Goal: Communication & Community: Answer question/provide support

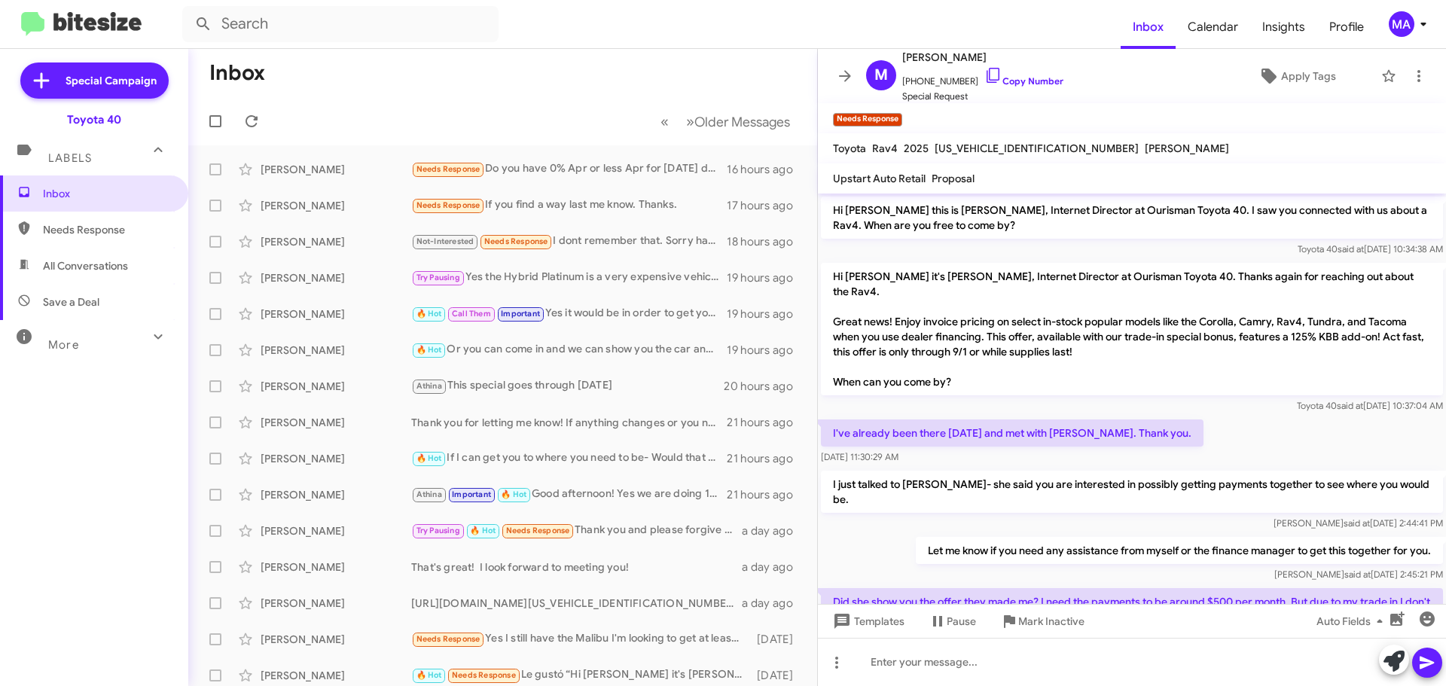
scroll to position [110, 0]
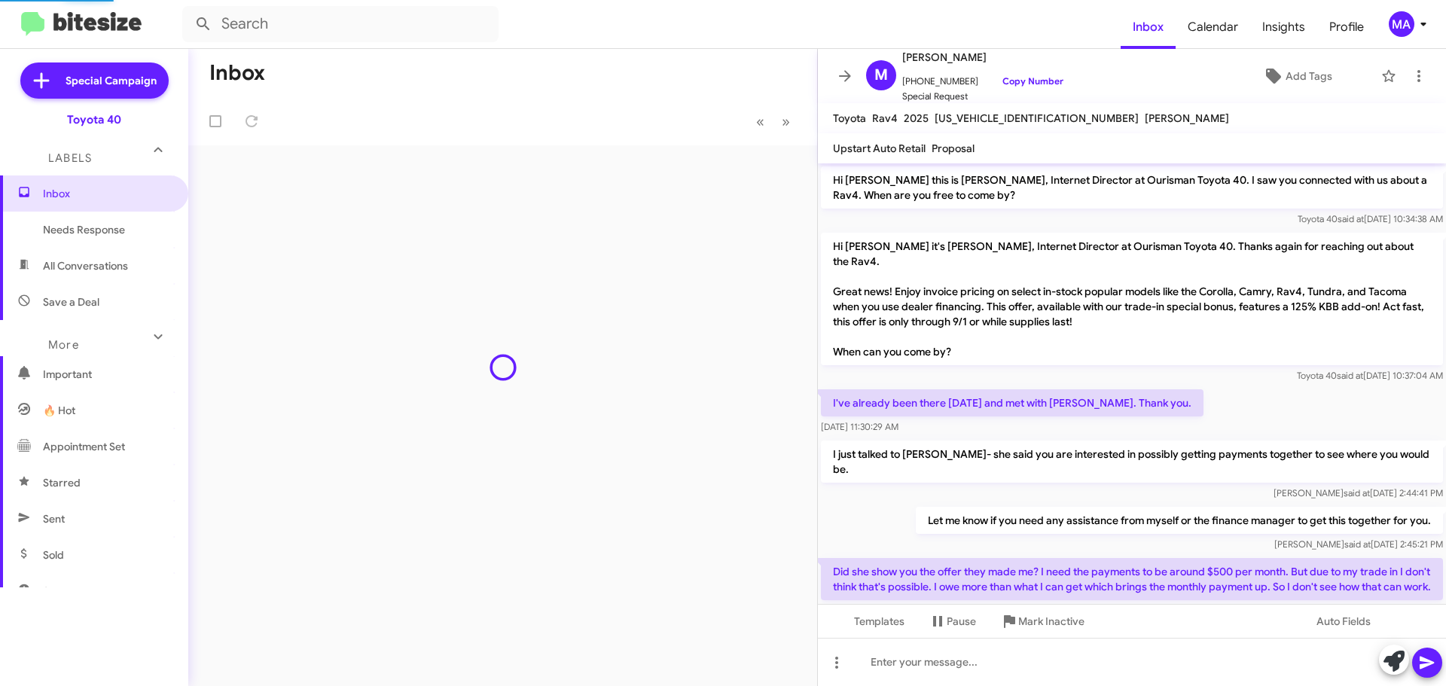
scroll to position [80, 0]
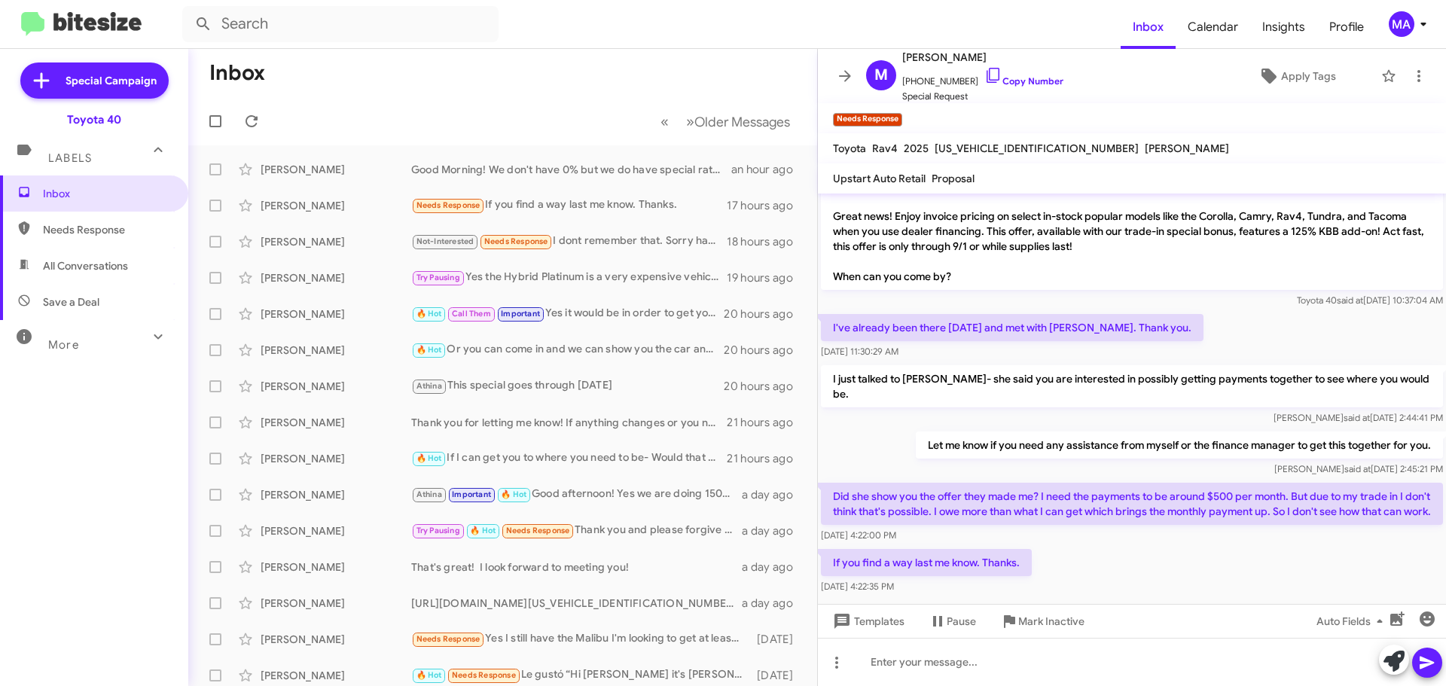
scroll to position [110, 0]
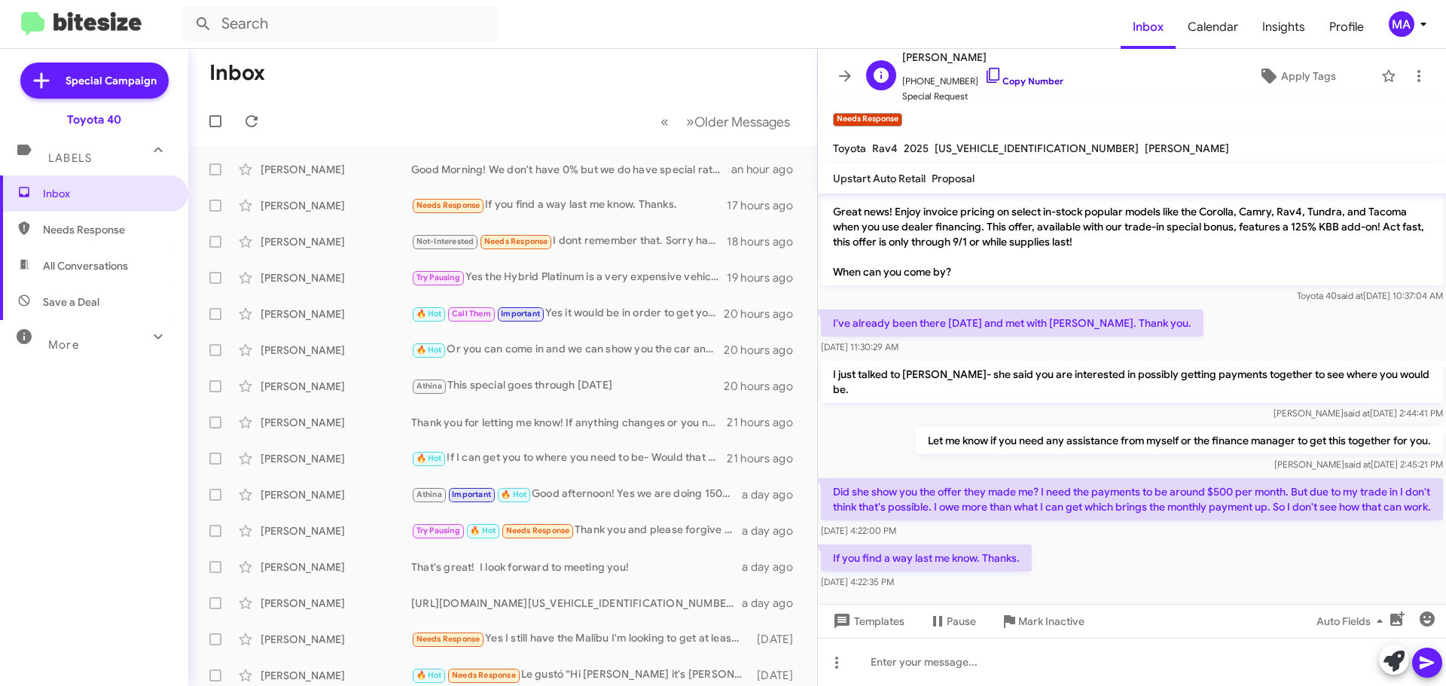
click at [985, 78] on icon at bounding box center [994, 75] width 18 height 18
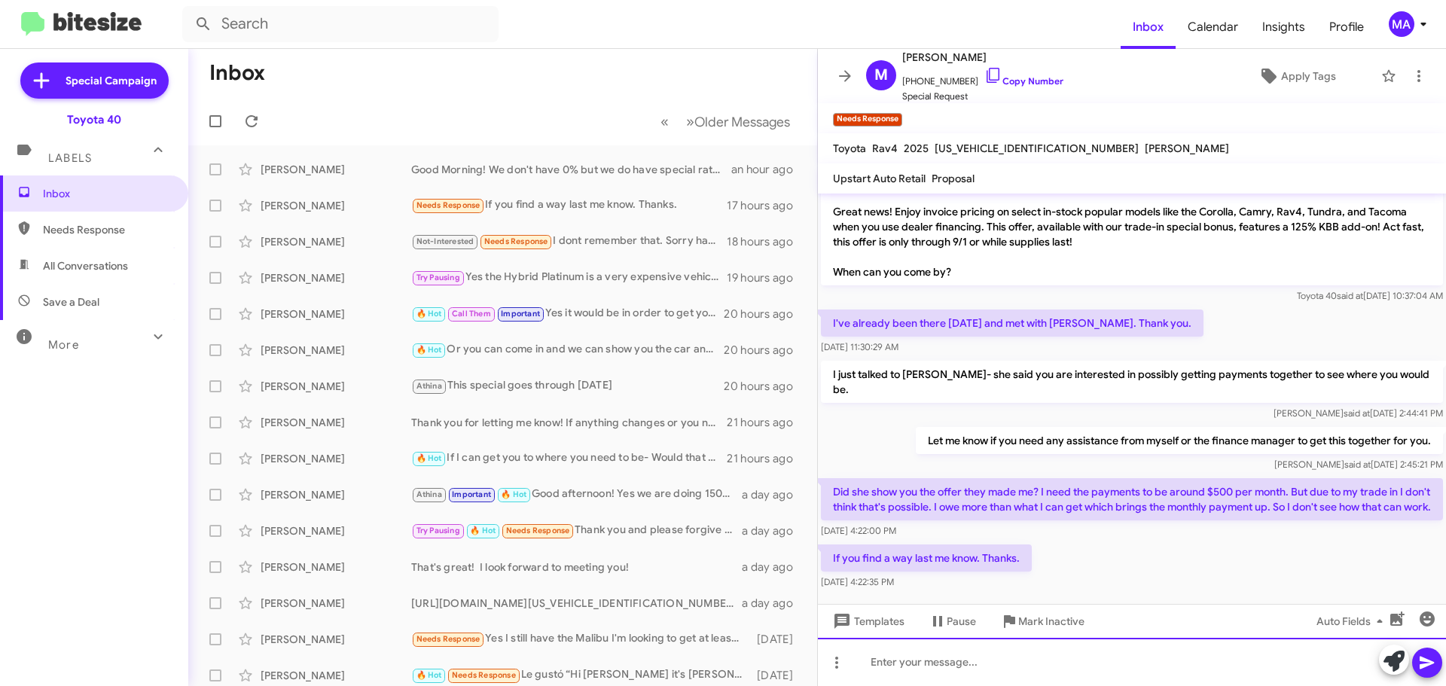
click at [927, 665] on div at bounding box center [1132, 662] width 628 height 48
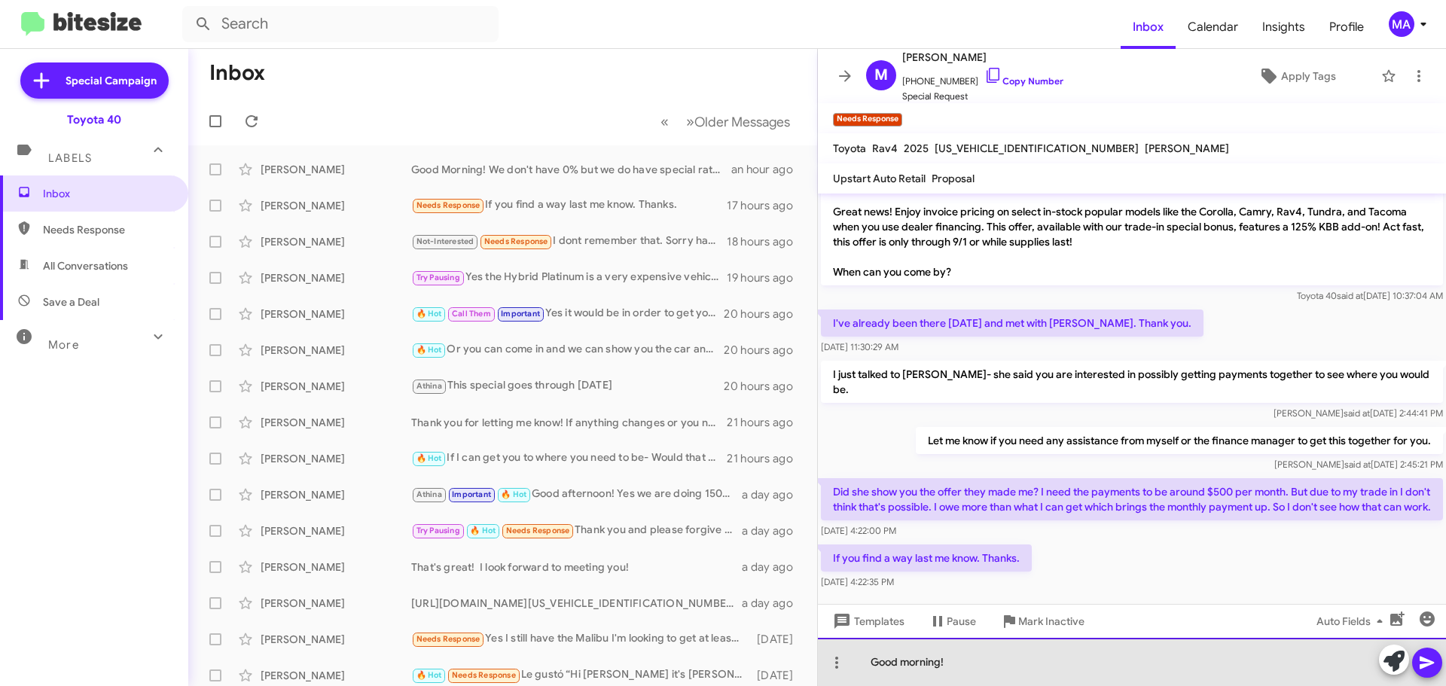
click at [976, 664] on div "Good morning!" at bounding box center [1132, 662] width 628 height 48
click at [1345, 661] on div "Good morning! I looked over your proposal & trade. If we get a great approval a…" at bounding box center [1132, 662] width 628 height 48
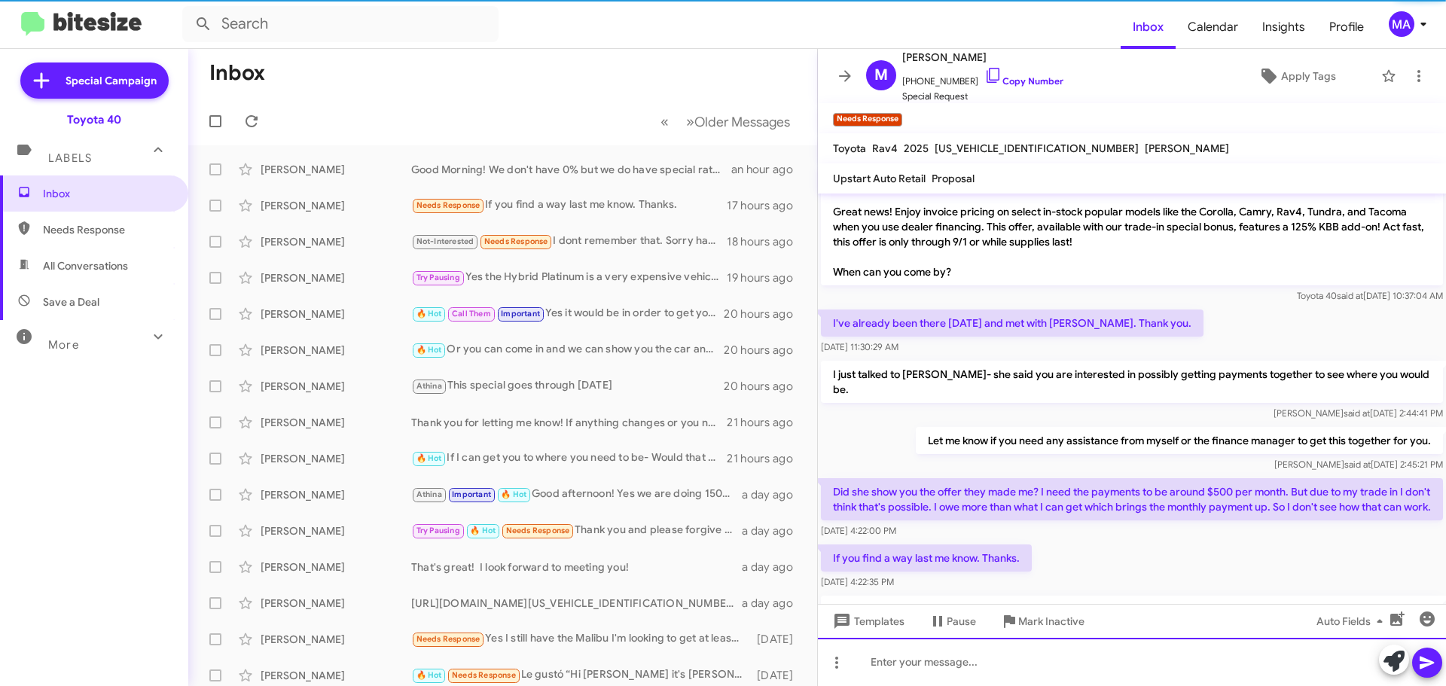
scroll to position [0, 0]
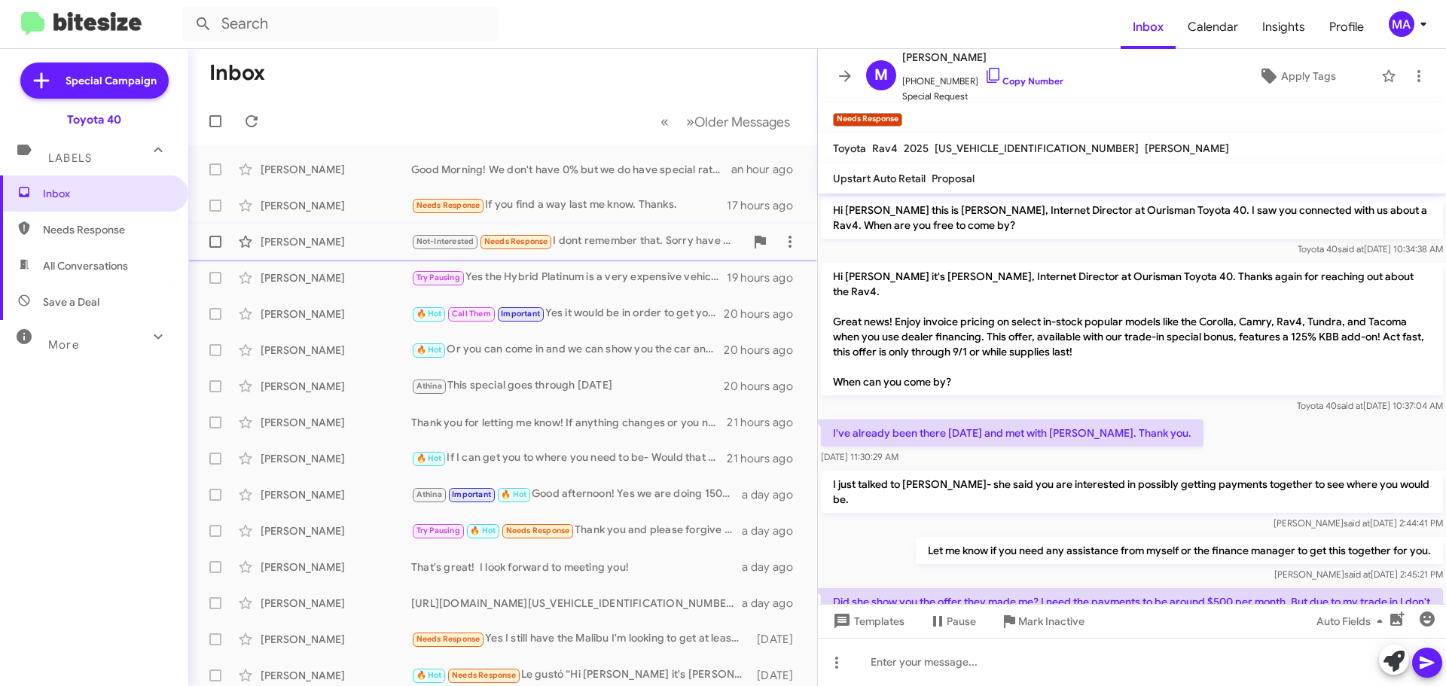
click at [689, 241] on div "Not-Interested Needs Response I dont remember that. Sorry have been speaking to…" at bounding box center [578, 241] width 334 height 17
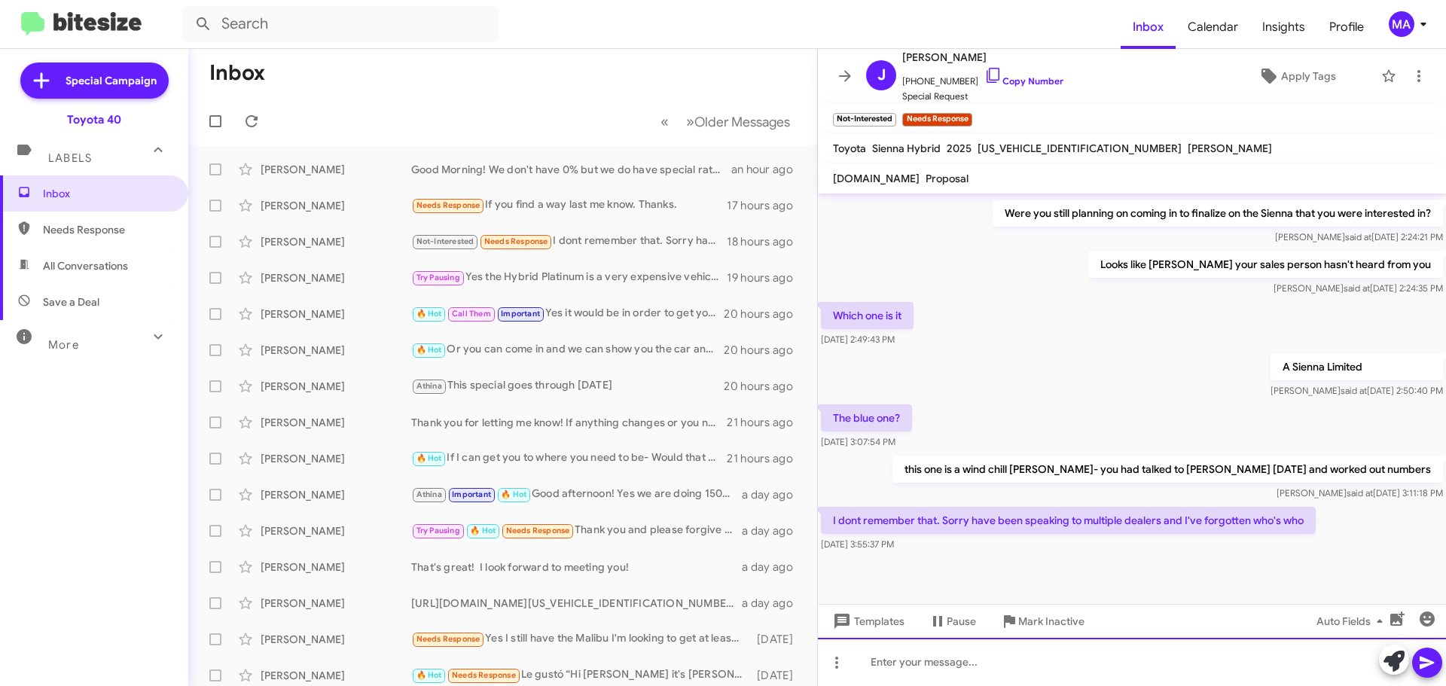
click at [1003, 671] on div at bounding box center [1132, 662] width 628 height 48
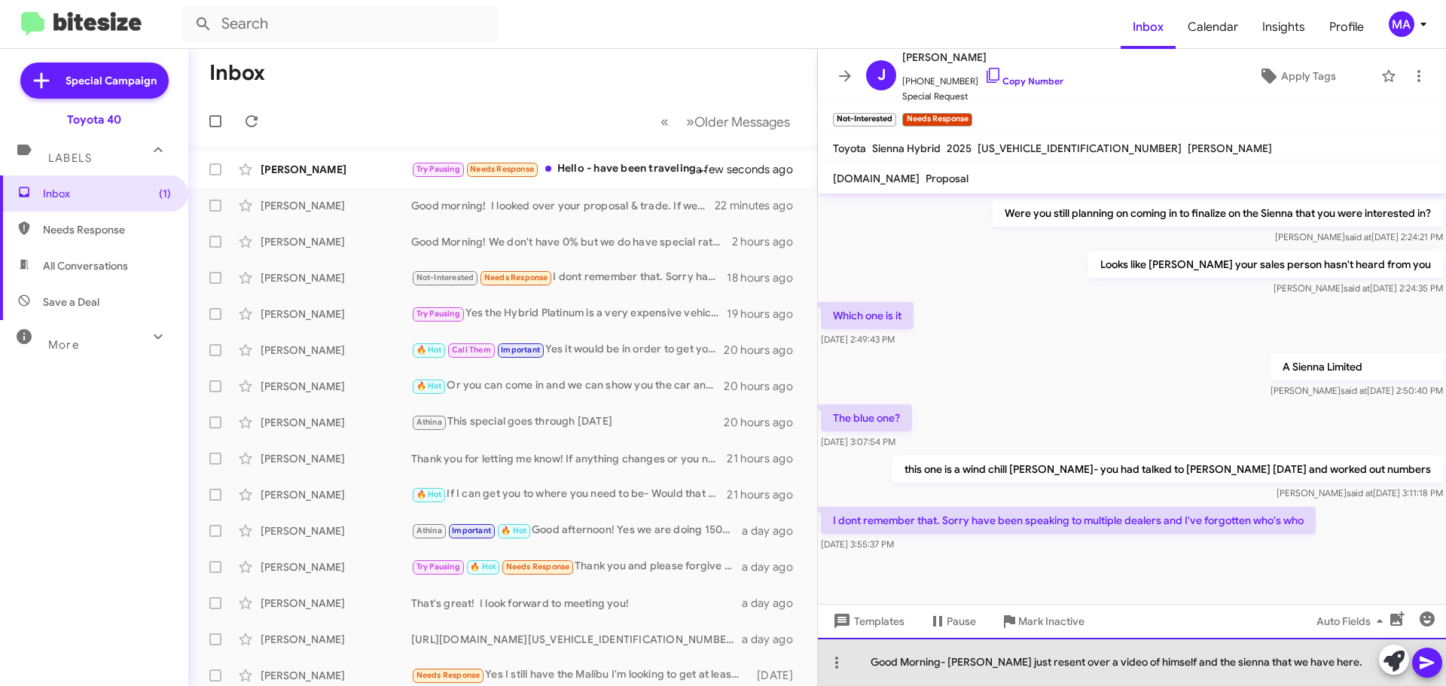
click at [1322, 664] on div "Good Morning- [PERSON_NAME] just resent over a video of himself and the sienna …" at bounding box center [1132, 662] width 628 height 48
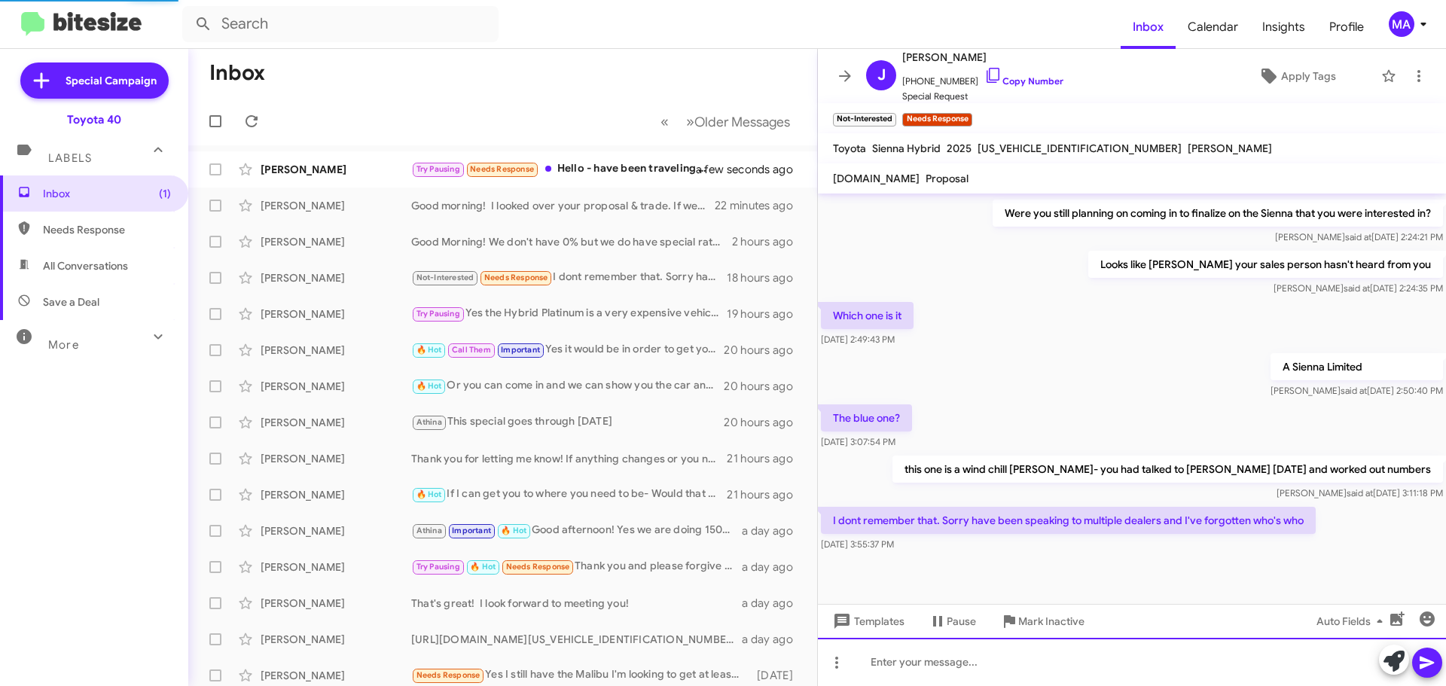
scroll to position [0, 0]
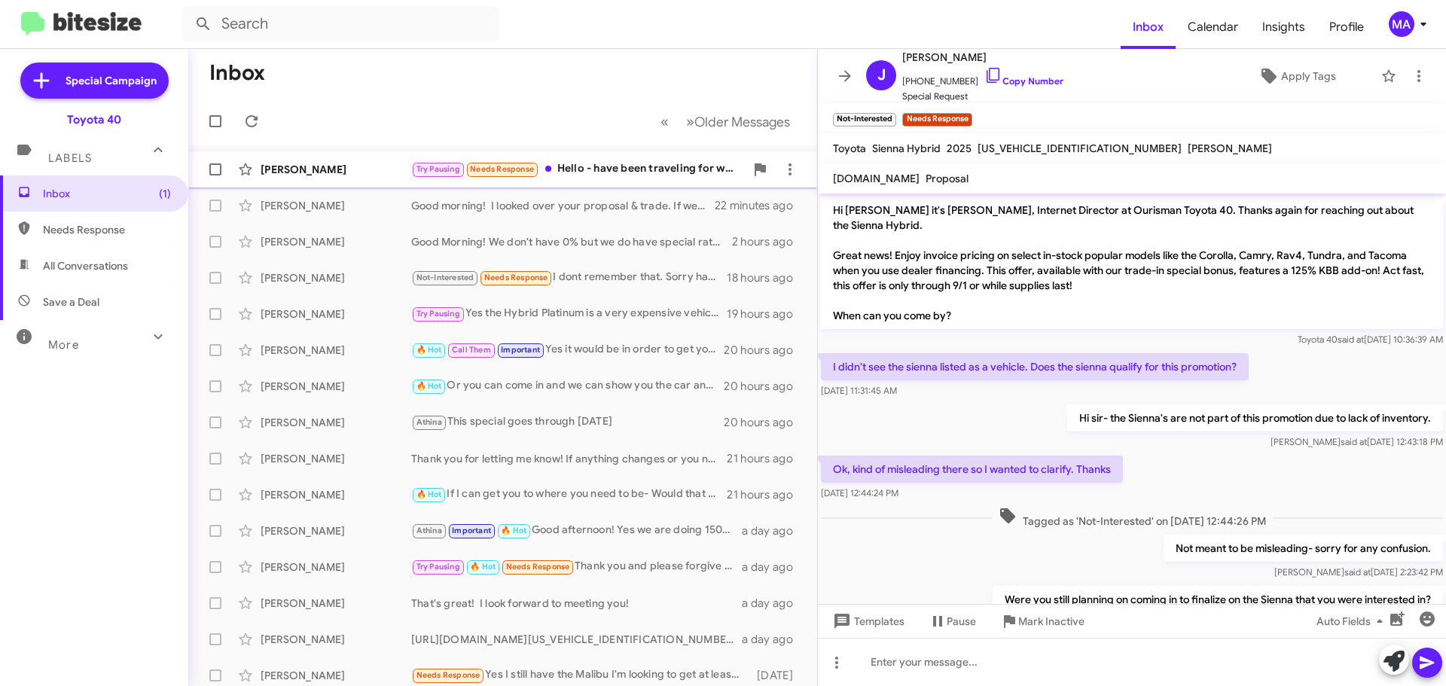
click at [603, 167] on div "Try Pausing Needs Response Hello - have been traveling for work and now on holi…" at bounding box center [578, 168] width 334 height 17
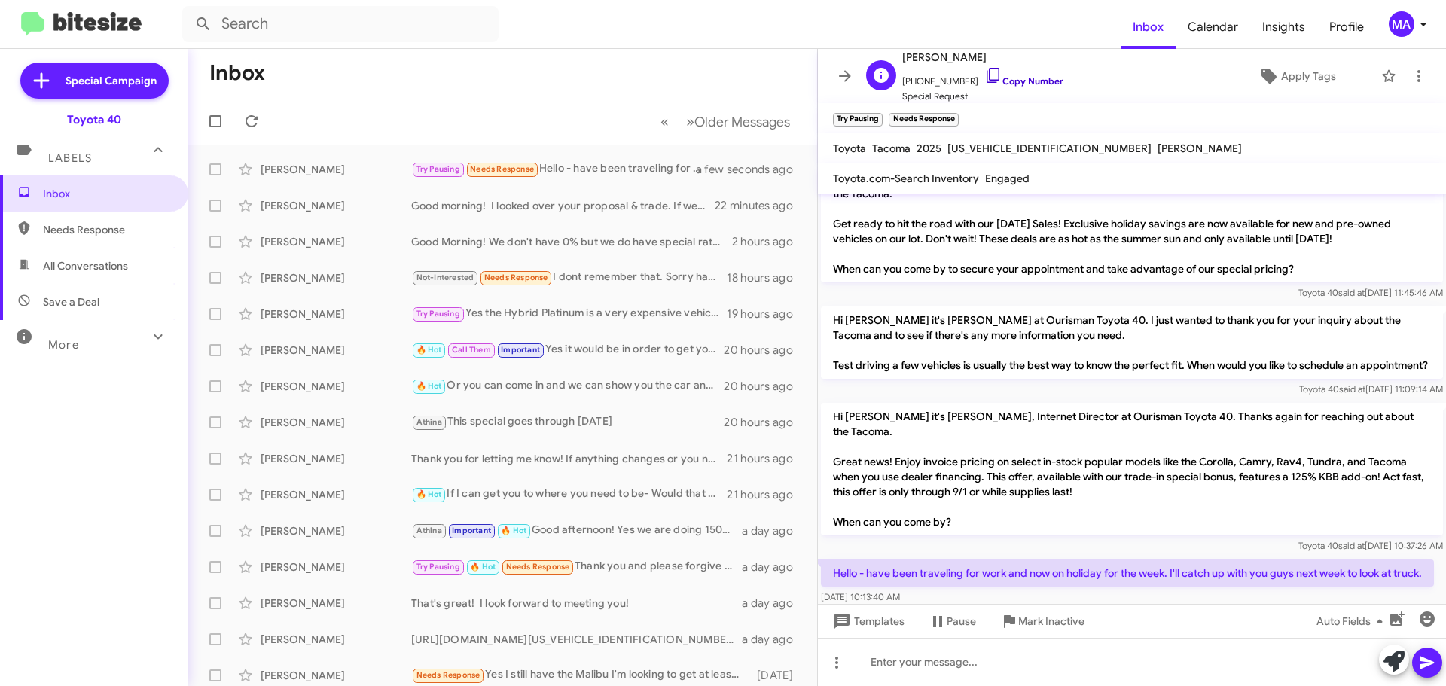
click at [985, 75] on icon at bounding box center [994, 75] width 18 height 18
